Goal: Task Accomplishment & Management: Use online tool/utility

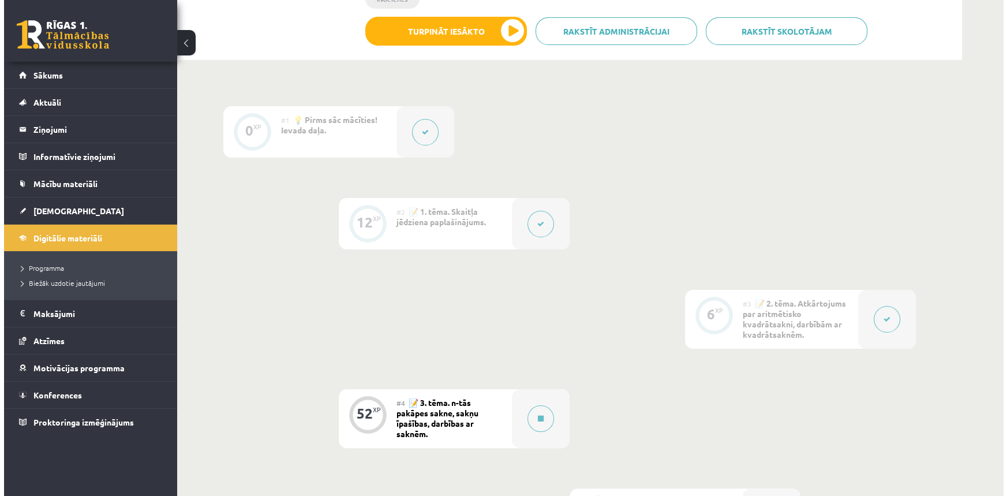
scroll to position [262, 0]
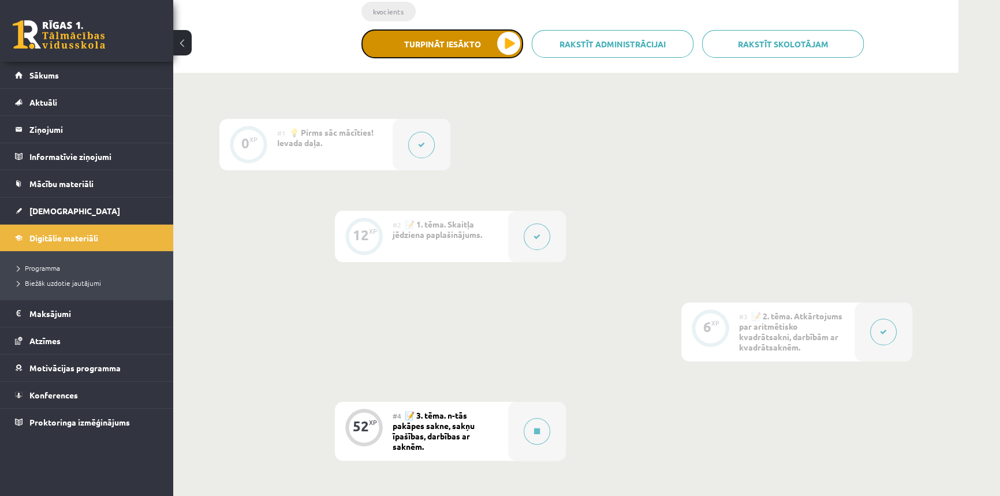
click at [473, 56] on button "Turpināt iesākto" at bounding box center [442, 43] width 162 height 29
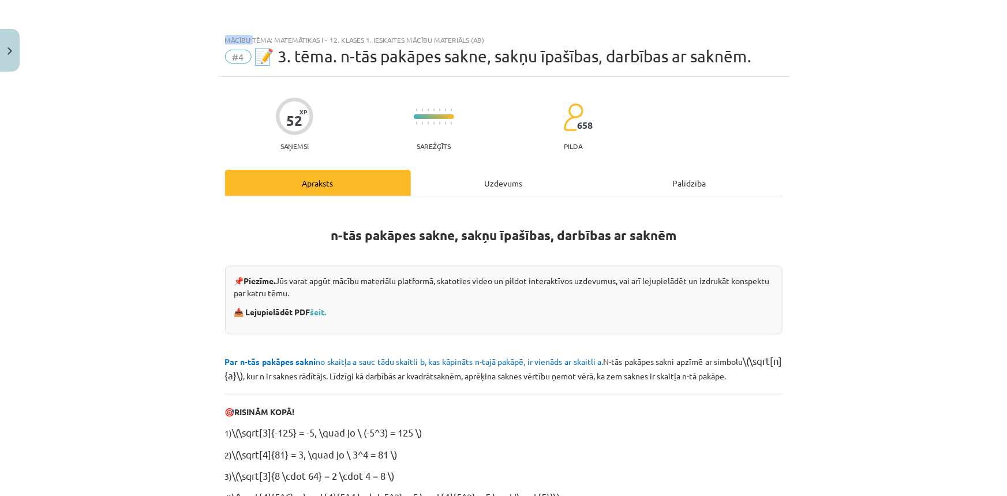
click at [473, 56] on div "Mācību tēma: Matemātikas i - 12. klases 1. ieskaites mācību materiāls (ab) #4 📝…" at bounding box center [503, 248] width 1007 height 496
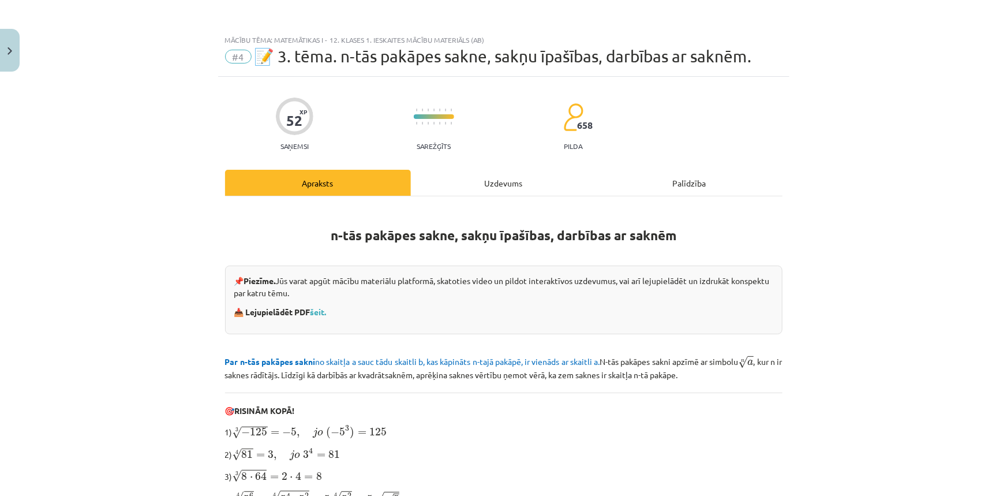
click at [529, 175] on div "Uzdevums" at bounding box center [504, 183] width 186 height 26
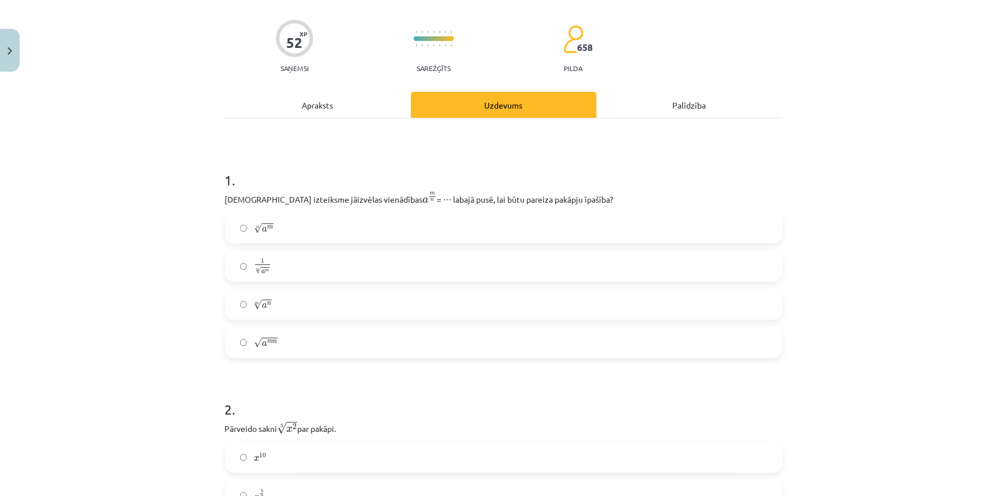
scroll to position [81, 0]
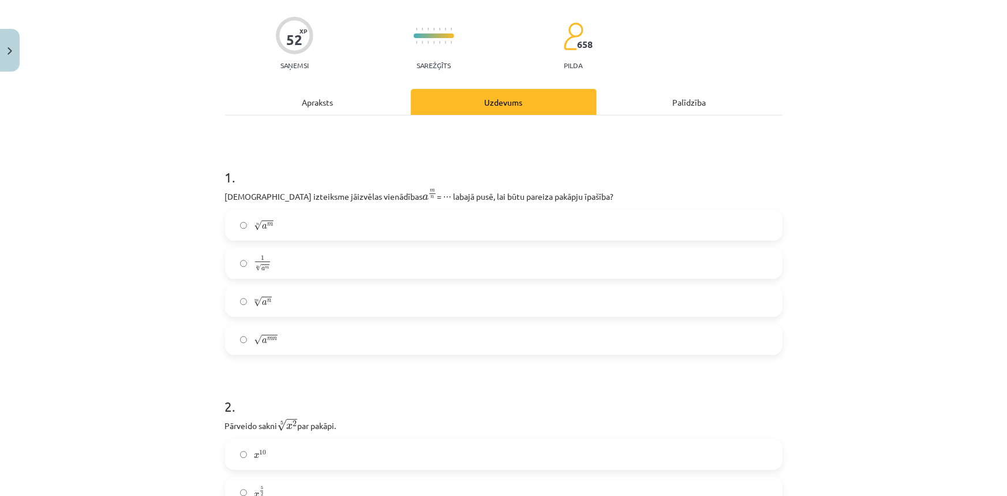
click at [309, 221] on label "n √ a m a m n" at bounding box center [503, 225] width 555 height 29
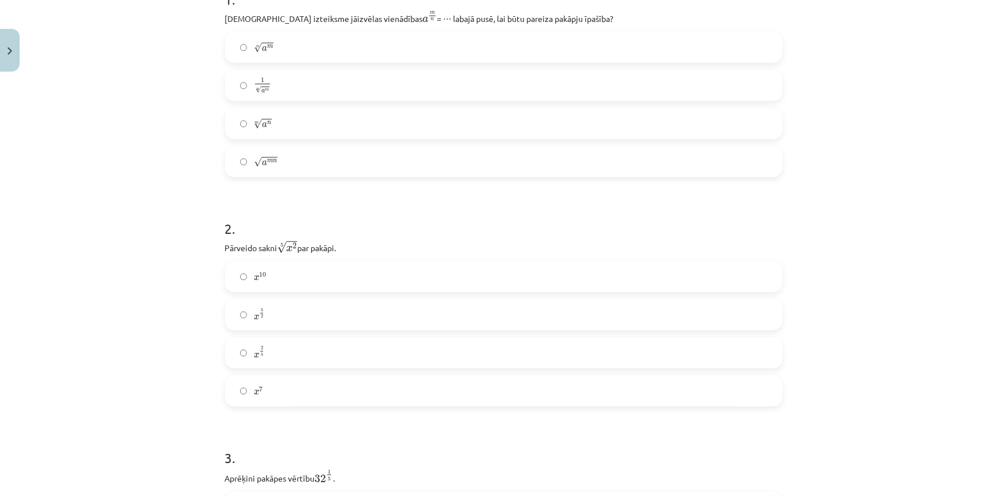
scroll to position [343, 0]
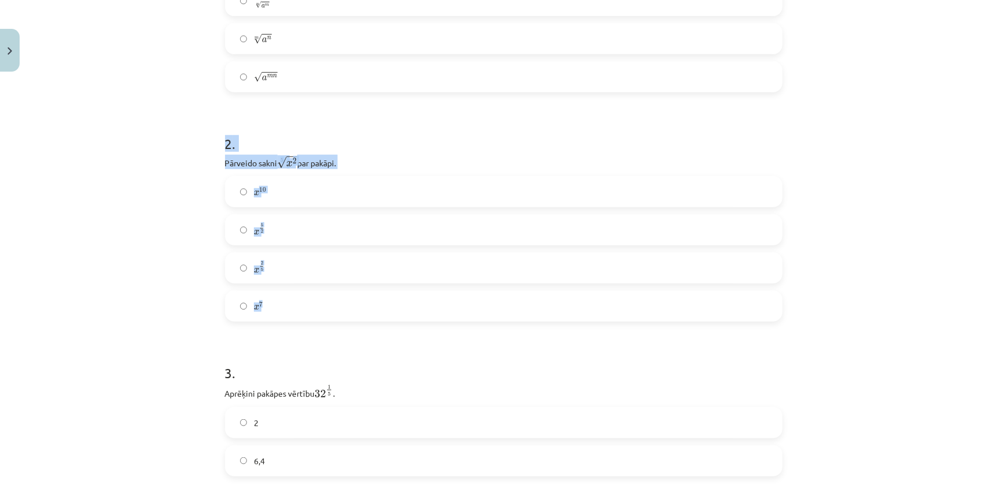
drag, startPoint x: 199, startPoint y: 126, endPoint x: 281, endPoint y: 306, distance: 197.1
click at [281, 306] on div "Mācību tēma: Matemātikas i - 12. klases 1. ieskaites mācību materiāls (ab) #4 📝…" at bounding box center [503, 248] width 1007 height 496
drag, startPoint x: 258, startPoint y: 155, endPoint x: 713, endPoint y: 255, distance: 465.7
click at [713, 255] on label "x 2 5 x 2 5" at bounding box center [503, 267] width 555 height 29
click at [294, 220] on label "x 5 2 x 5 2" at bounding box center [503, 229] width 555 height 29
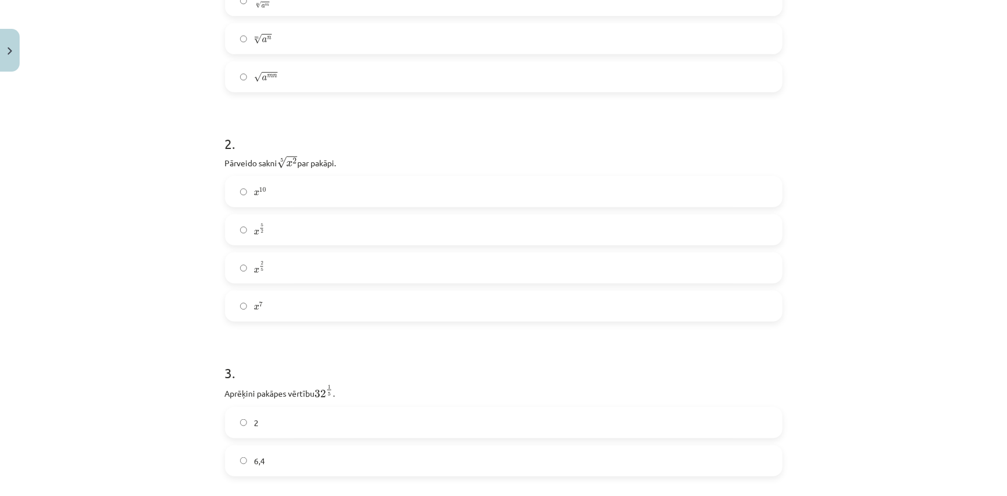
click at [255, 273] on span "x" at bounding box center [256, 270] width 5 height 5
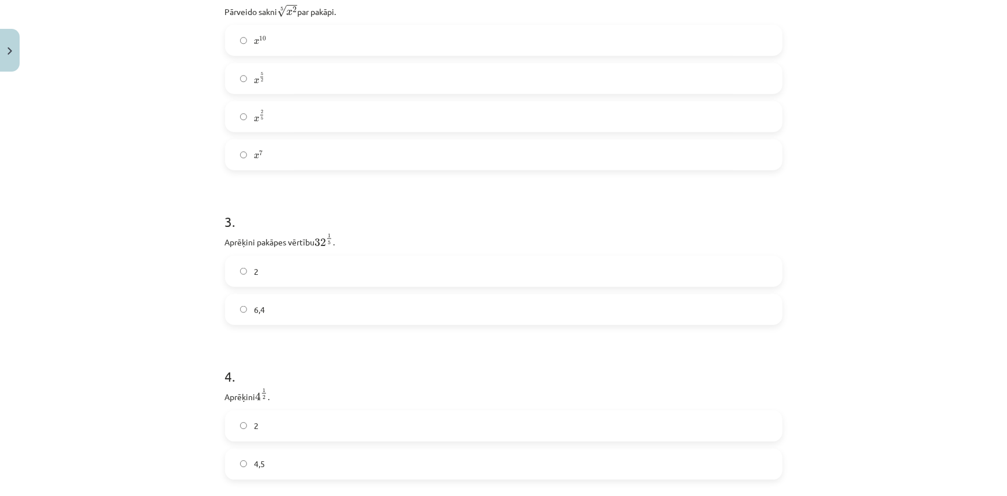
scroll to position [501, 0]
click at [265, 312] on label "6,4" at bounding box center [503, 303] width 555 height 29
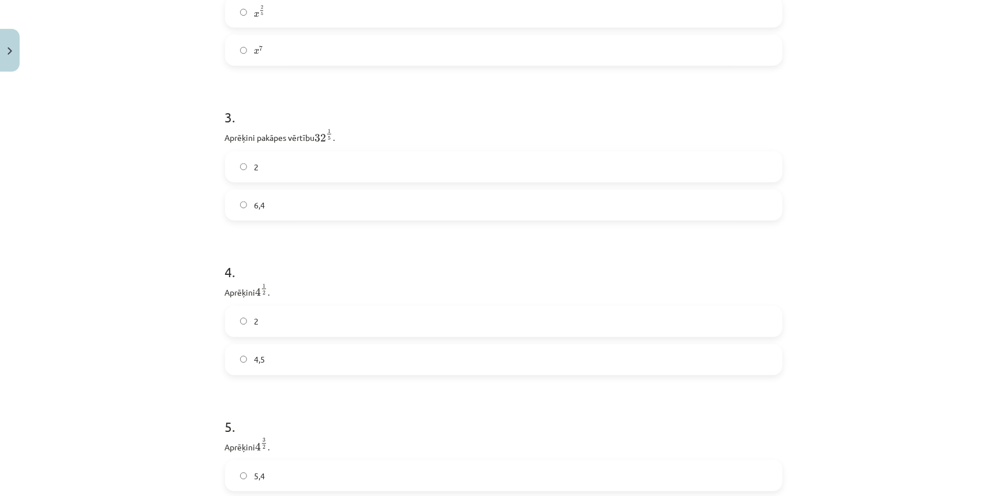
scroll to position [606, 0]
click at [266, 359] on label "4,5" at bounding box center [503, 352] width 555 height 29
click at [177, 369] on div "Mācību tēma: Matemātikas i - 12. klases 1. ieskaites mācību materiāls (ab) #4 📝…" at bounding box center [503, 248] width 1007 height 496
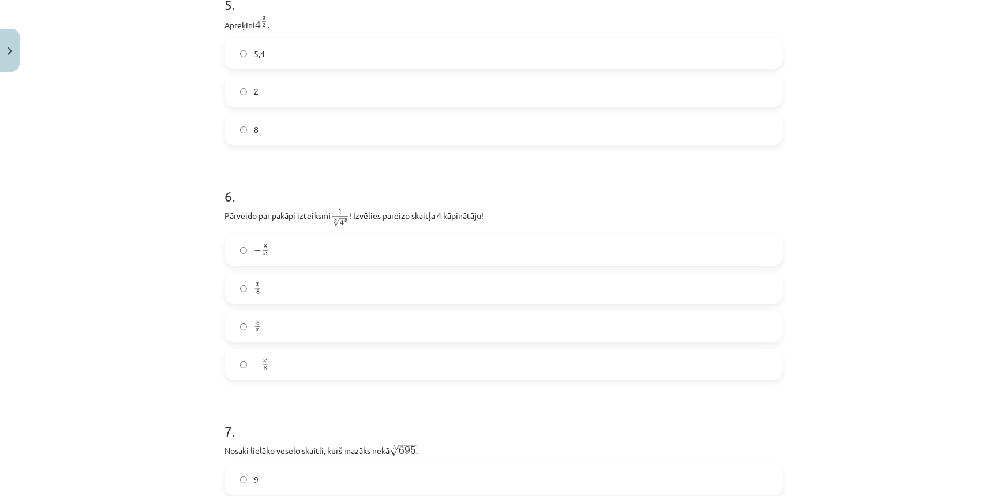
scroll to position [1026, 0]
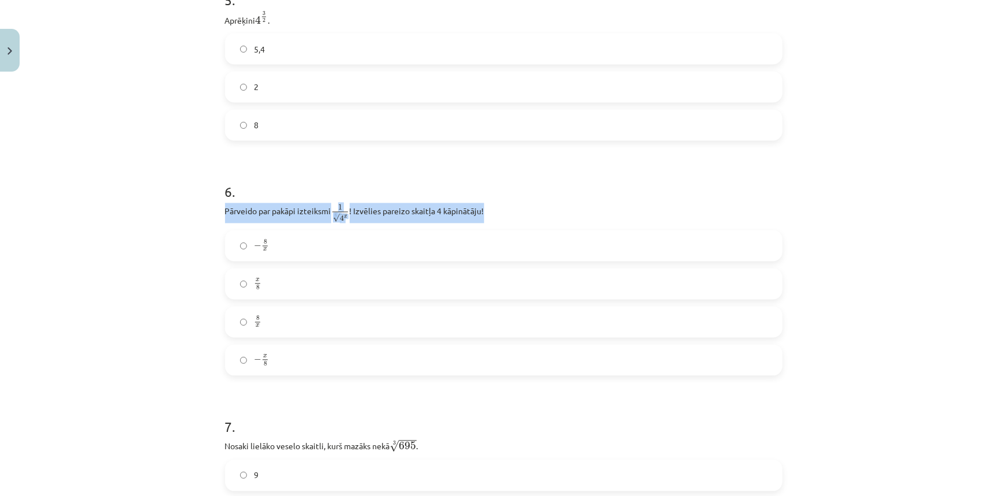
drag, startPoint x: 422, startPoint y: 215, endPoint x: 200, endPoint y: 226, distance: 222.5
click at [200, 226] on div "Mācību tēma: Matemātikas i - 12. klases 1. ieskaites mācību materiāls (ab) #4 📝…" at bounding box center [503, 248] width 1007 height 496
copy p "Pārveido par pakāpi izteiksmi 1 8 √ 4 x 1 4 x 8 ! Izvēlies pareizo skaitļa 4 kā…"
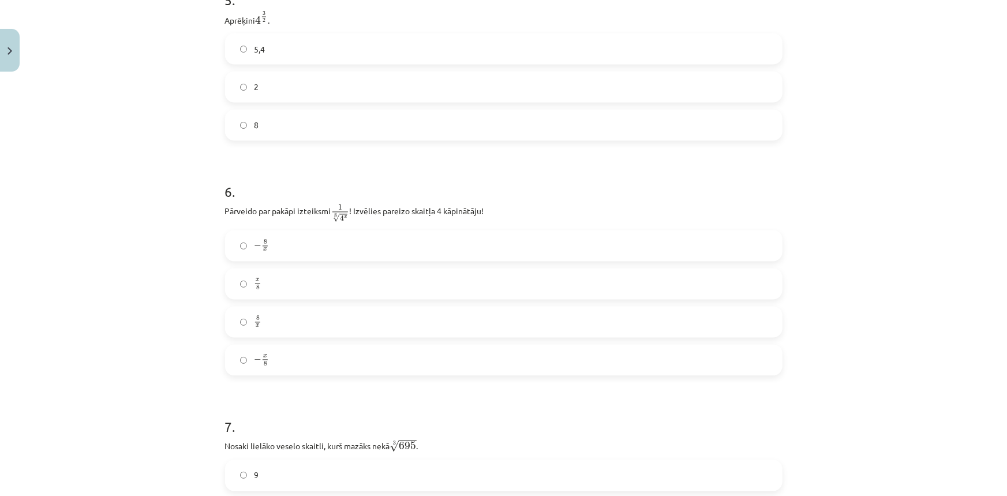
click at [316, 279] on label "x 8 x 8" at bounding box center [503, 284] width 555 height 29
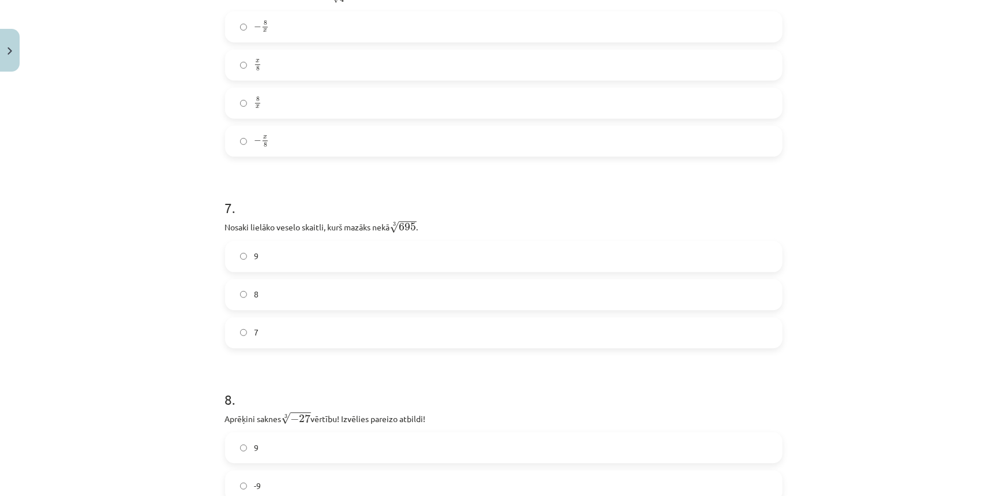
scroll to position [1288, 0]
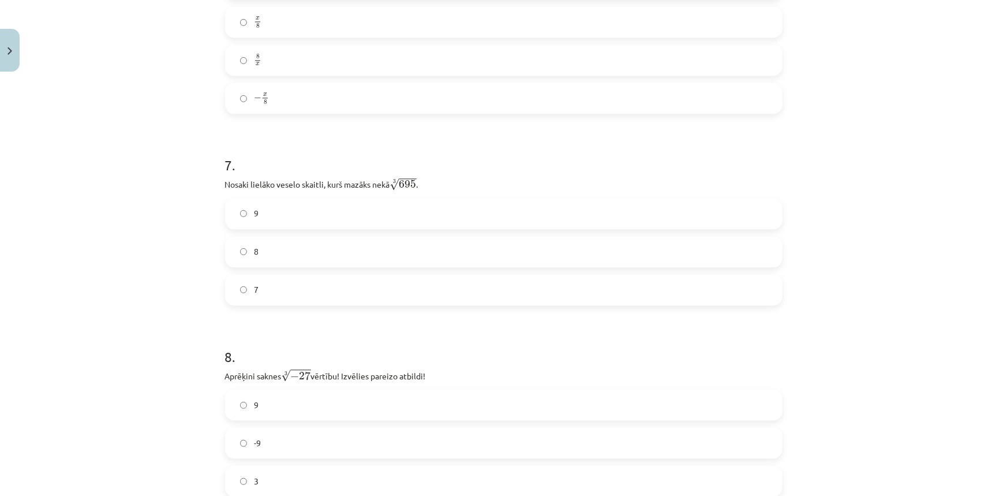
click at [289, 255] on label "8" at bounding box center [503, 251] width 555 height 29
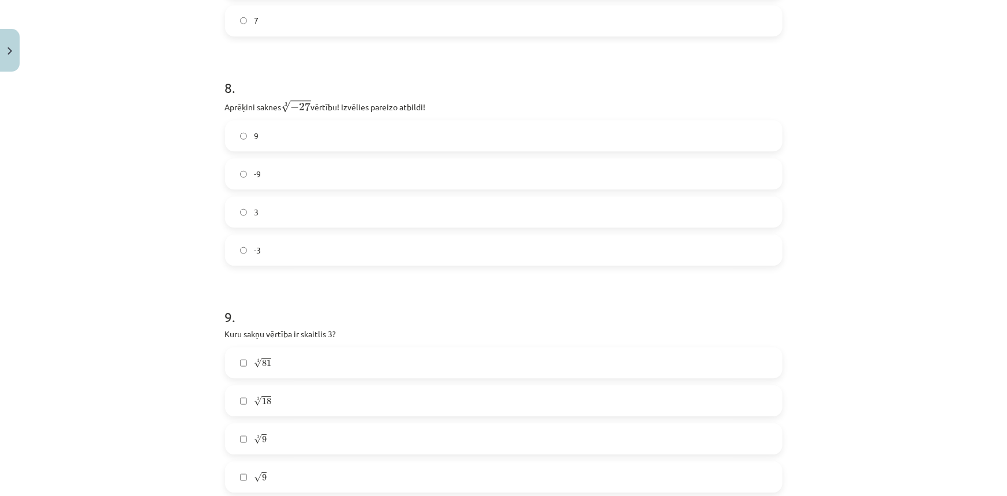
scroll to position [1551, 0]
click at [245, 248] on label "-3" at bounding box center [503, 256] width 555 height 29
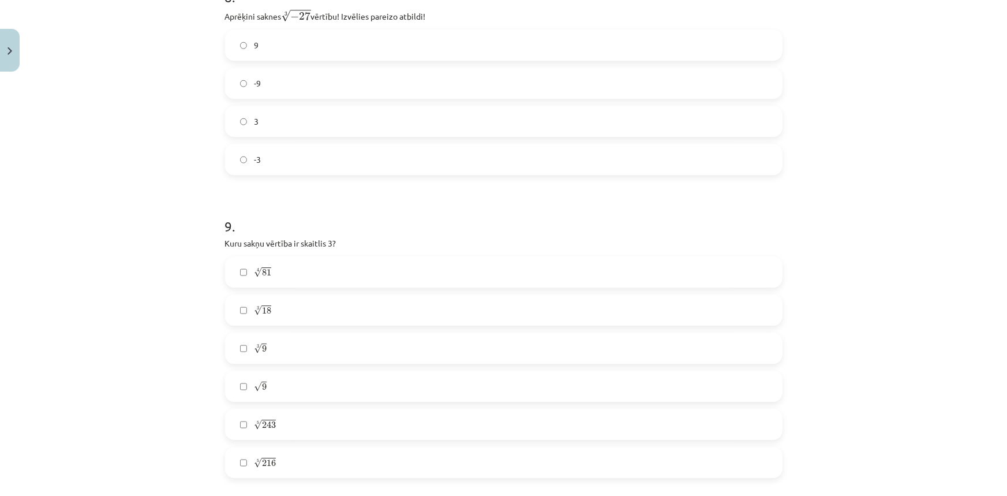
scroll to position [1656, 0]
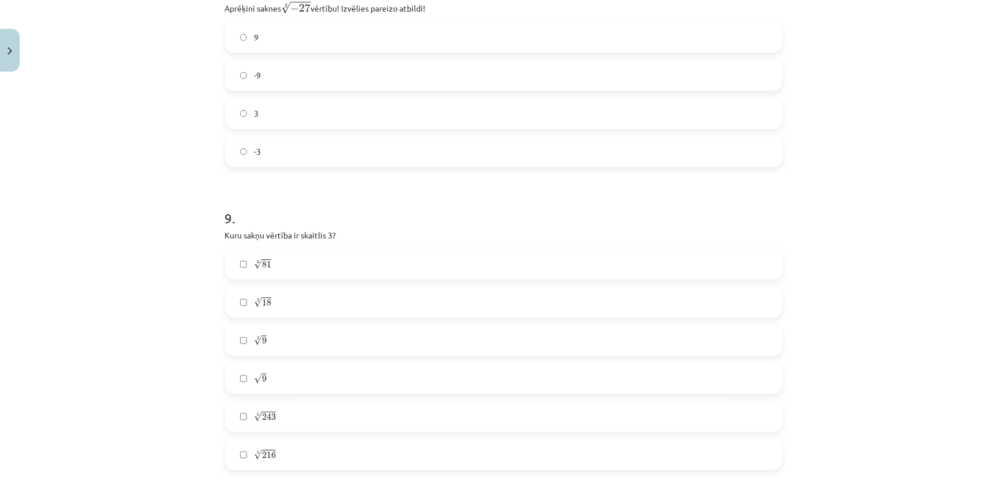
click at [294, 379] on label "√ 9 9" at bounding box center [503, 378] width 555 height 29
click at [278, 409] on label "5 √ 243 243 5" at bounding box center [503, 416] width 555 height 29
click at [271, 412] on label "5 √ 243 243 5" at bounding box center [503, 416] width 555 height 29
click at [312, 414] on label "5 √ 243 243 5" at bounding box center [503, 416] width 555 height 29
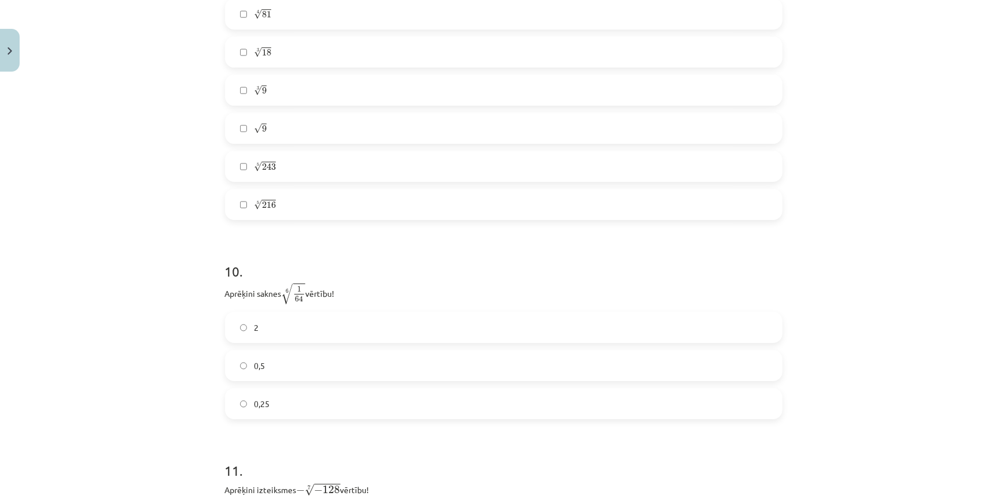
scroll to position [2023, 0]
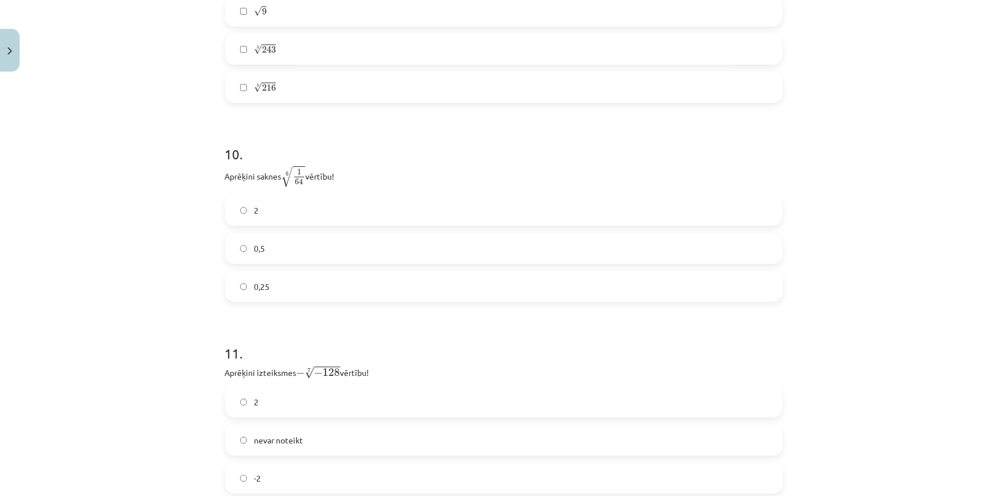
drag, startPoint x: 216, startPoint y: 178, endPoint x: 348, endPoint y: 185, distance: 131.8
copy p "Aprēķini saknes 6 √ 1 64 1 64 6 vērtību!"
click at [338, 254] on label "0,5" at bounding box center [503, 248] width 555 height 29
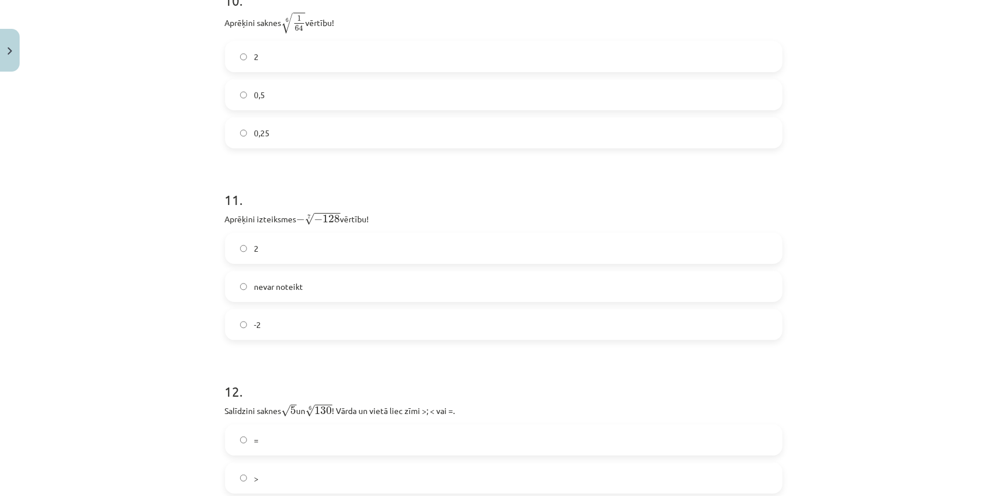
scroll to position [2180, 0]
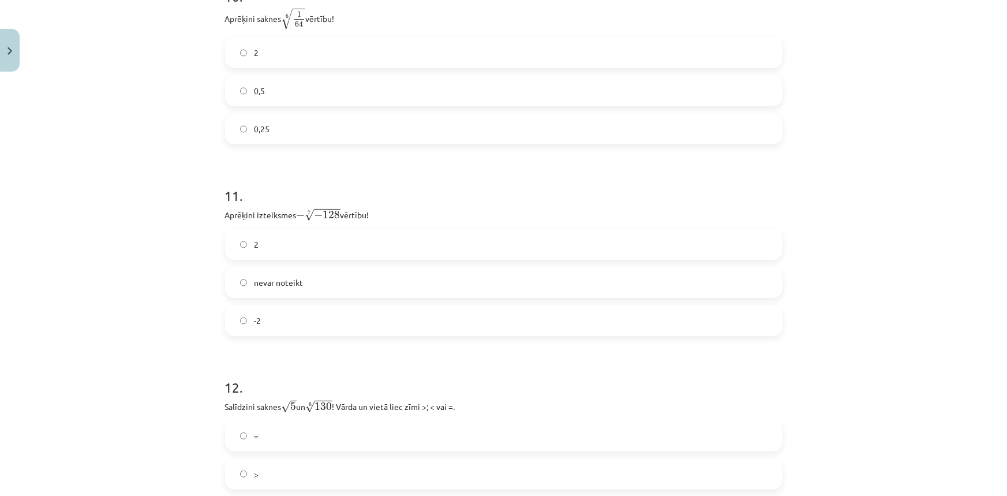
drag, startPoint x: 379, startPoint y: 213, endPoint x: 210, endPoint y: 221, distance: 169.9
click at [210, 221] on div "Mācību tēma: Matemātikas i - 12. klases 1. ieskaites mācību materiāls (ab) #4 📝…" at bounding box center [503, 248] width 1007 height 496
copy p "Aprēķini izteiksmes − 7 √ − 128 − − 128 7 vērtību!"
click at [181, 308] on div "Mācību tēma: Matemātikas i - 12. klases 1. ieskaites mācību materiāls (ab) #4 📝…" at bounding box center [503, 248] width 1007 height 496
click at [267, 245] on label "2" at bounding box center [503, 244] width 555 height 29
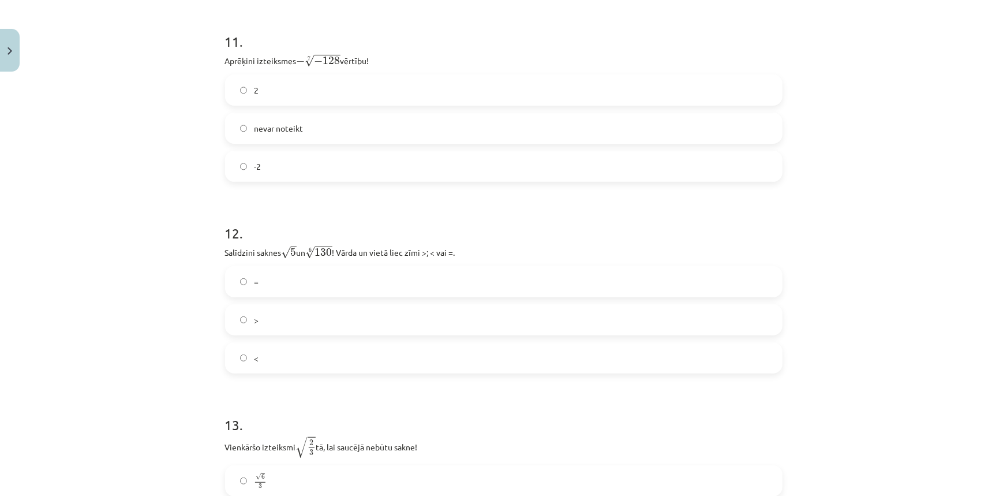
scroll to position [2338, 0]
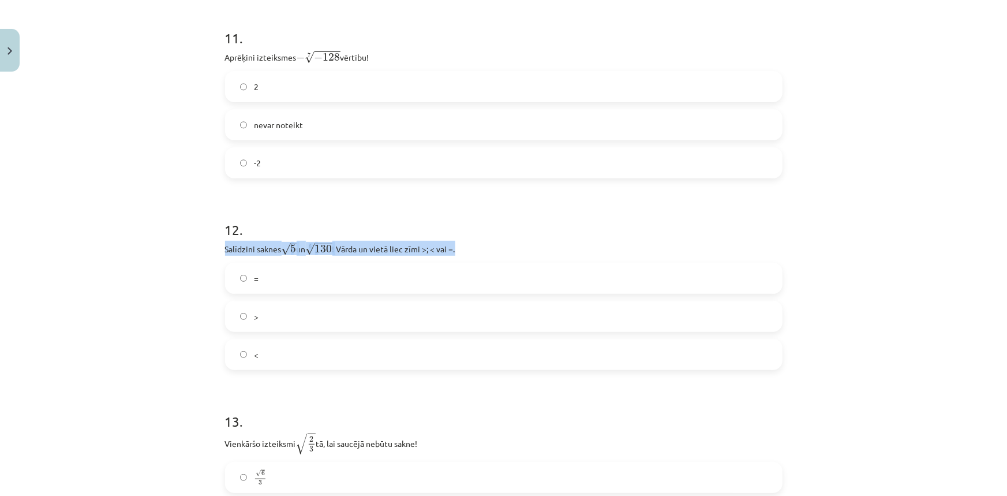
drag, startPoint x: 489, startPoint y: 256, endPoint x: 189, endPoint y: 257, distance: 300.2
click at [189, 257] on div "Mācību tēma: Matemātikas i - 12. klases 1. ieskaites mācību materiāls (ab) #4 📝…" at bounding box center [503, 248] width 1007 height 496
copy p "Salīdzini saknes √ 5 5 un 6 √ 130 130 6 ! Vārda un vietā liec zīmi >; < vai =."
click at [265, 349] on label "<" at bounding box center [503, 354] width 555 height 29
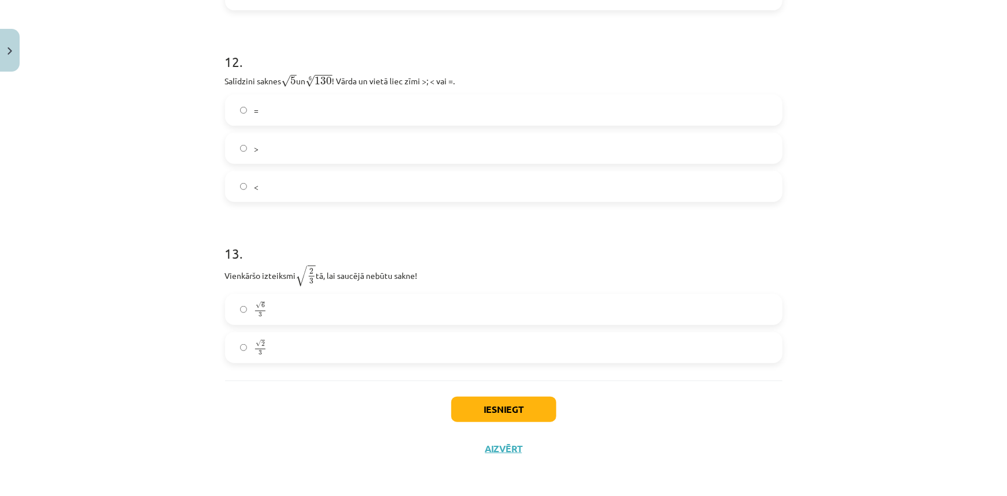
scroll to position [2509, 0]
drag, startPoint x: 424, startPoint y: 274, endPoint x: 189, endPoint y: 282, distance: 235.1
click at [189, 282] on div "Mācību tēma: Matemātikas i - 12. klases 1. ieskaites mācību materiāls (ab) #4 📝…" at bounding box center [503, 248] width 1007 height 496
copy p "Vienkāršo izteiksmi √ 2 3 2 3 tā, lai saucējā nebūtu sakne!"
click at [906, 267] on div "Mācību tēma: Matemātikas i - 12. klases 1. ieskaites mācību materiāls (ab) #4 📝…" at bounding box center [503, 248] width 1007 height 496
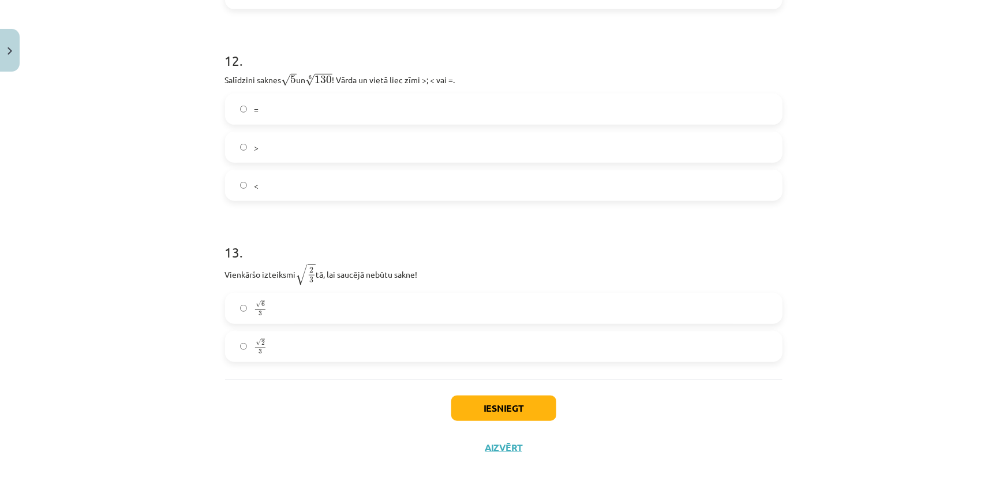
click at [312, 313] on label "√ 6 3 6 3" at bounding box center [503, 308] width 555 height 29
click at [499, 408] on button "Iesniegt" at bounding box center [503, 407] width 105 height 25
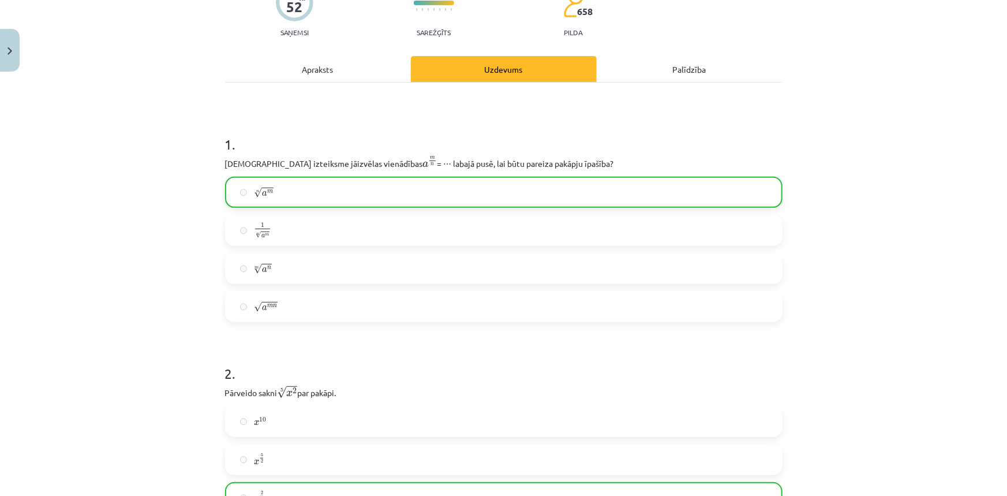
scroll to position [0, 0]
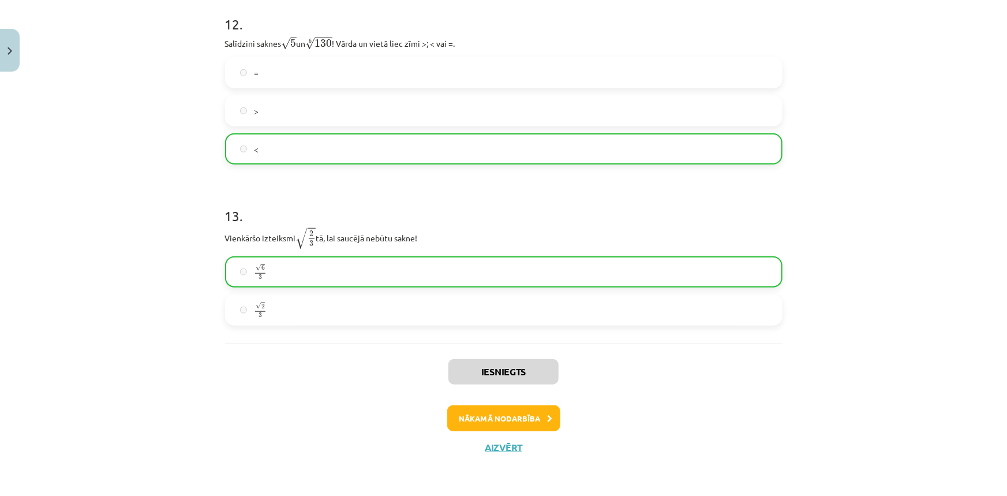
drag, startPoint x: 789, startPoint y: 285, endPoint x: 805, endPoint y: 440, distance: 156.1
click at [550, 419] on button "Nākamā nodarbība" at bounding box center [503, 418] width 113 height 27
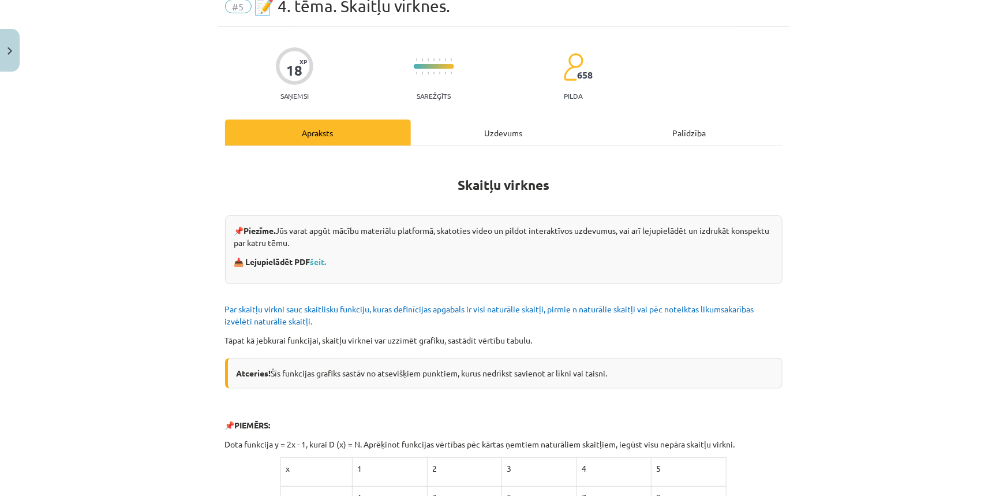
scroll to position [29, 0]
